Goal: Find specific page/section: Find specific page/section

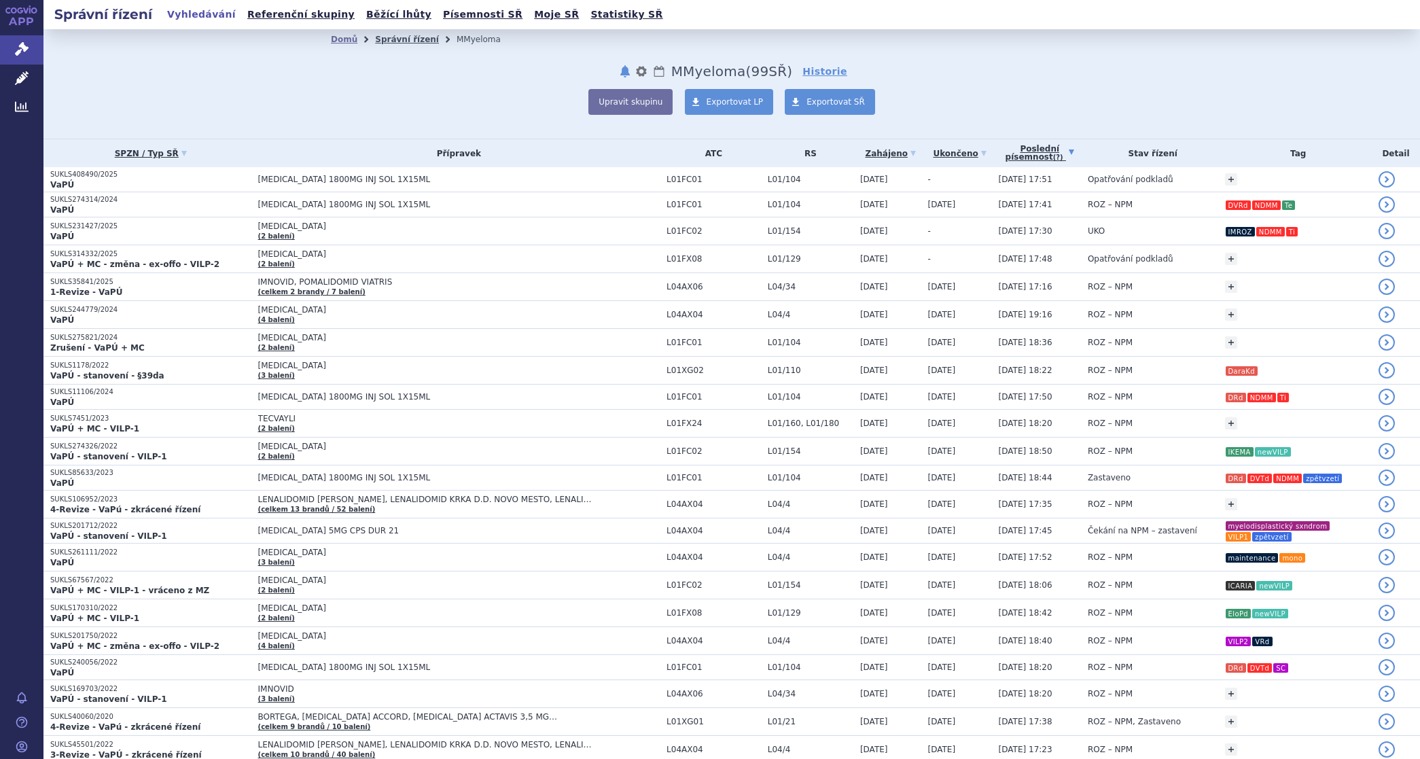
click at [389, 41] on link "Správní řízení" at bounding box center [407, 40] width 64 height 10
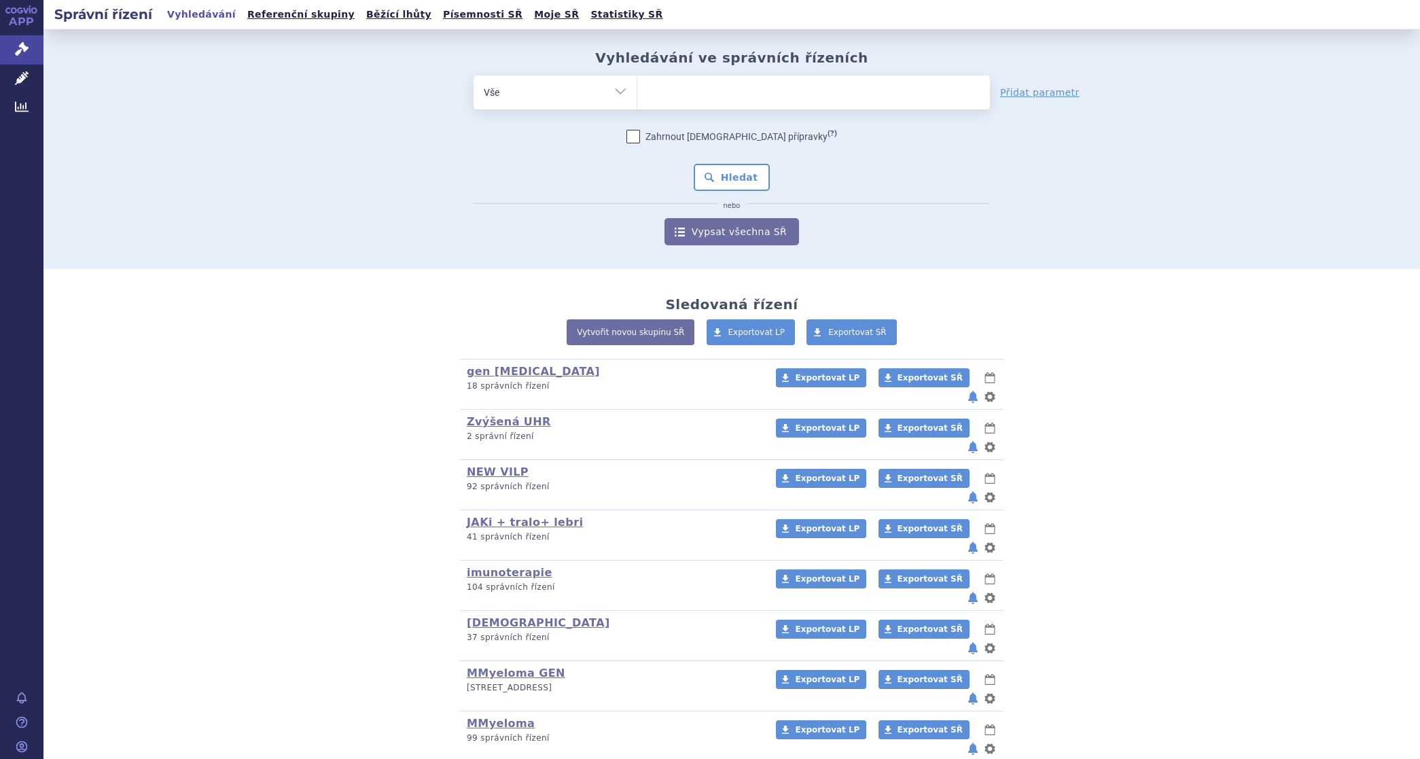
click at [478, 758] on link "SANOFI" at bounding box center [491, 773] width 48 height 13
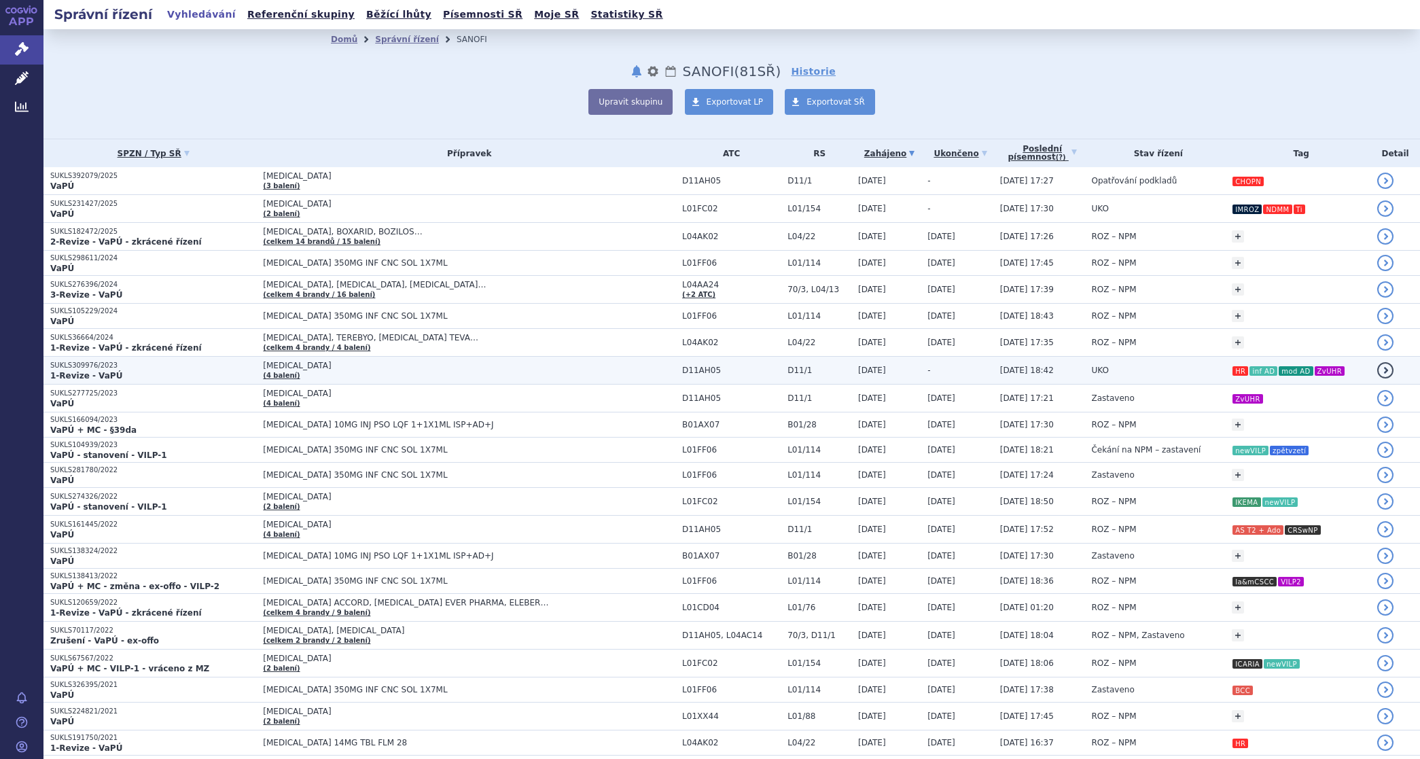
click at [266, 362] on span "[MEDICAL_DATA]" at bounding box center [433, 366] width 340 height 10
